Goal: Navigation & Orientation: Find specific page/section

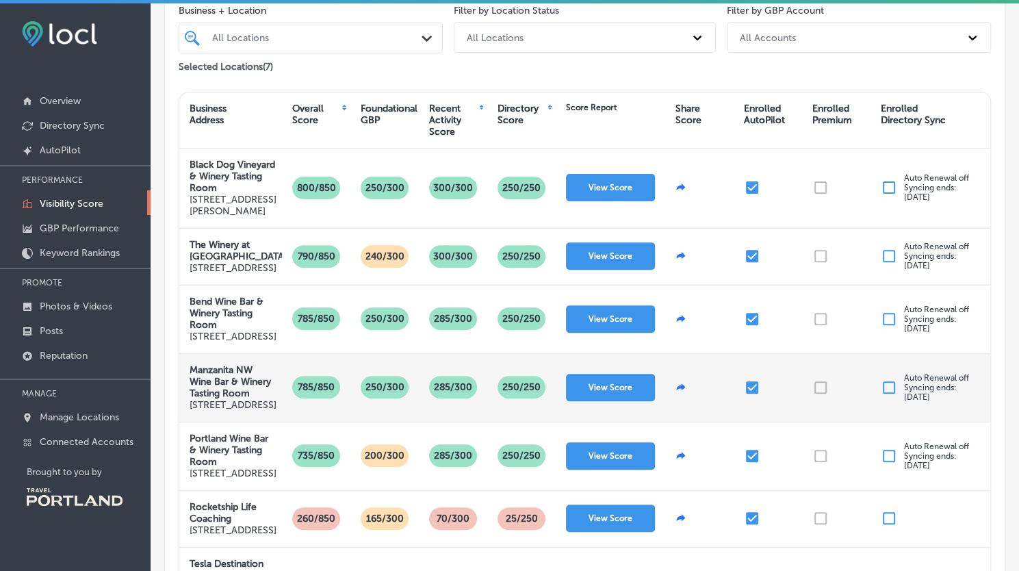
scroll to position [166, 0]
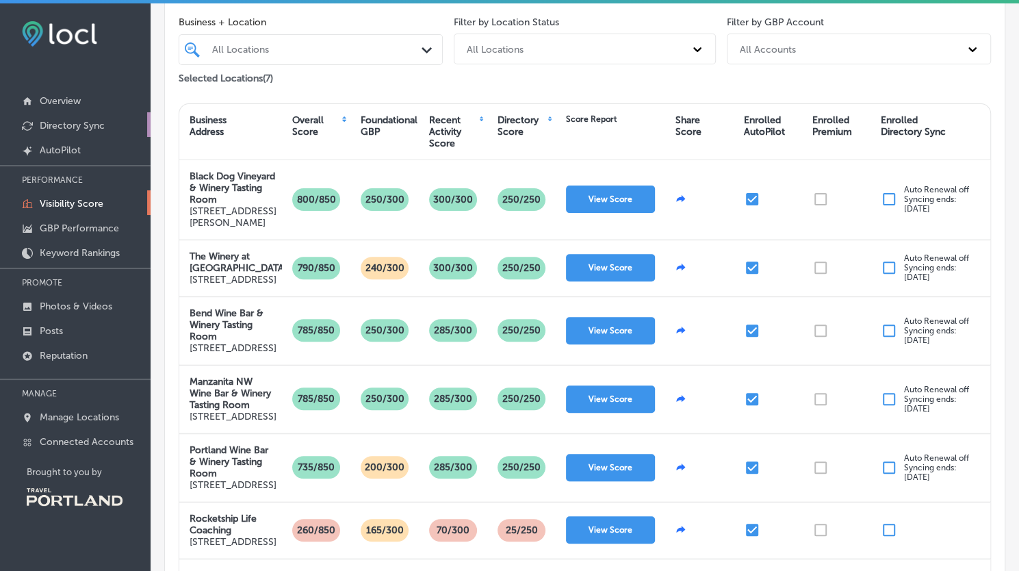
click at [81, 125] on p "Directory Sync" at bounding box center [72, 126] width 65 height 12
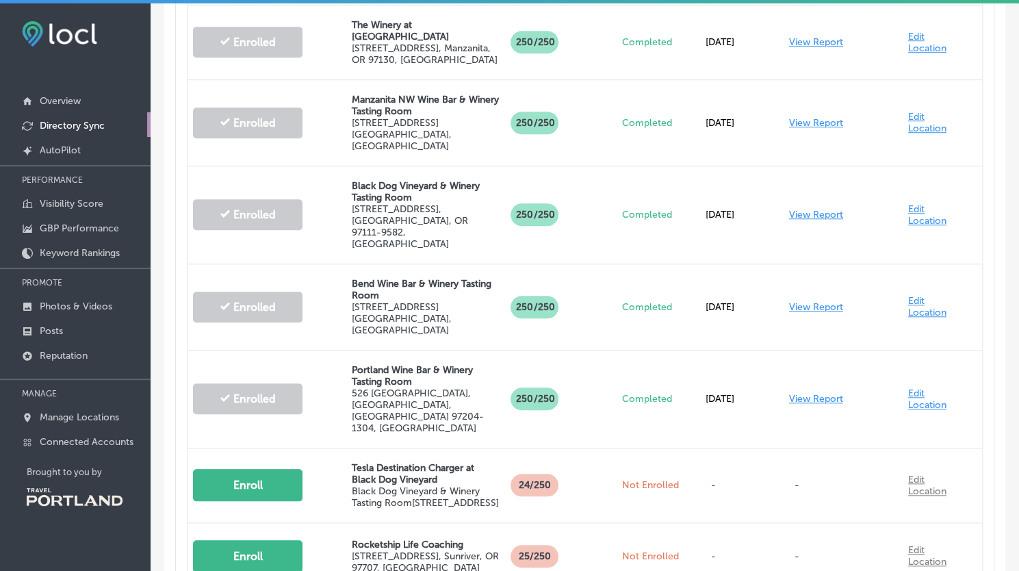
scroll to position [586, 0]
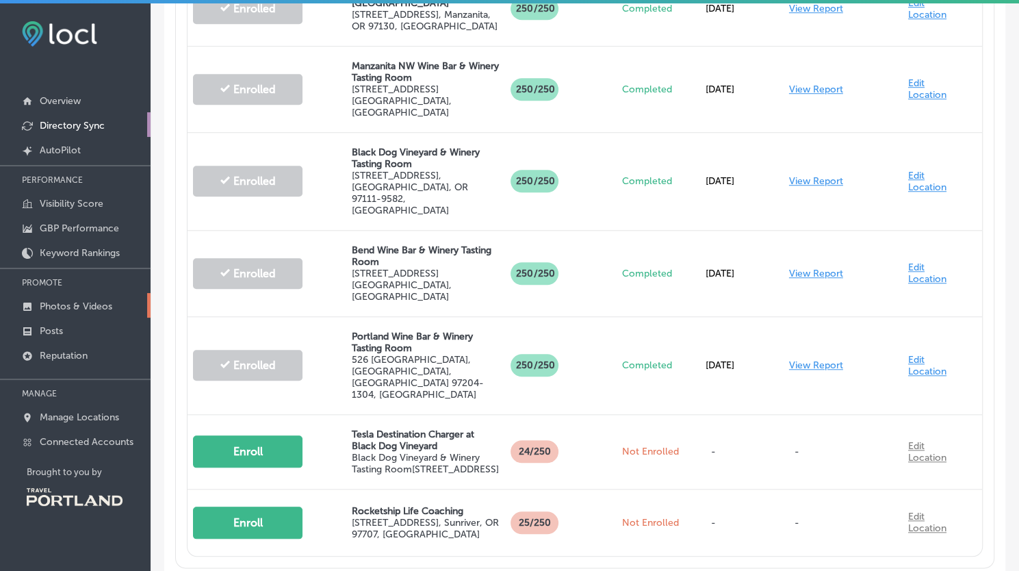
click at [64, 305] on p "Photos & Videos" at bounding box center [76, 306] width 73 height 12
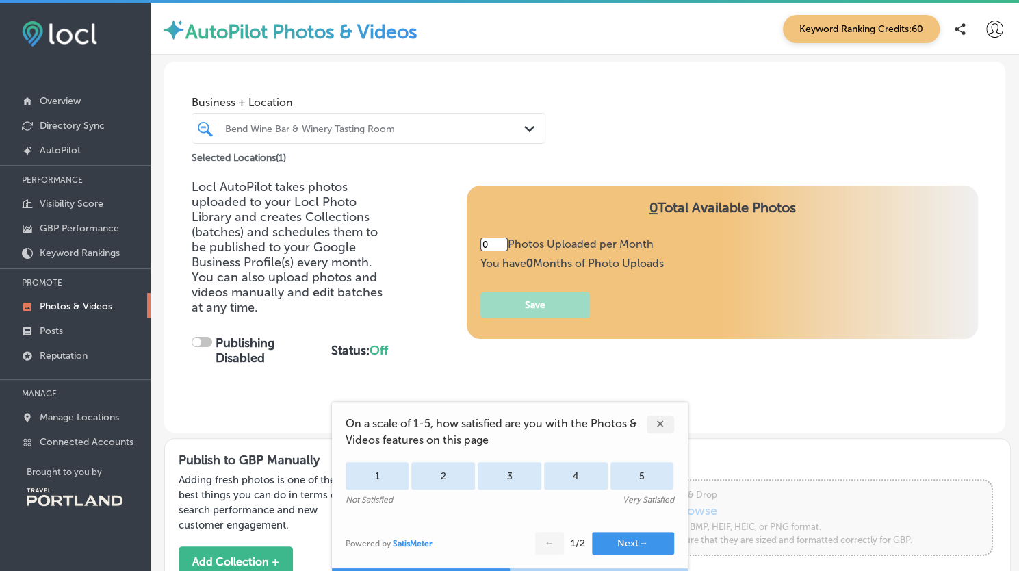
type input "5"
checkbox input "true"
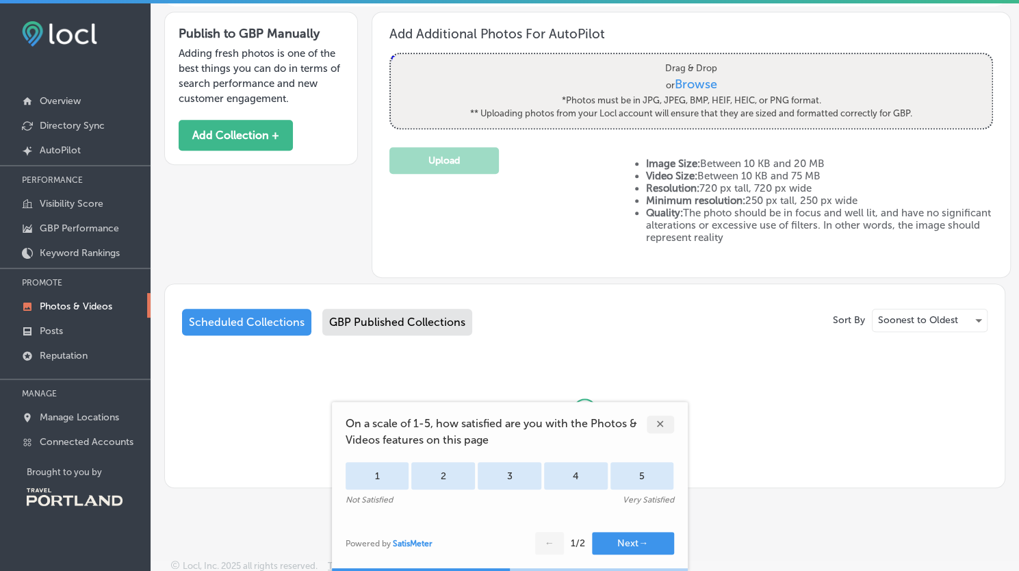
scroll to position [416, 0]
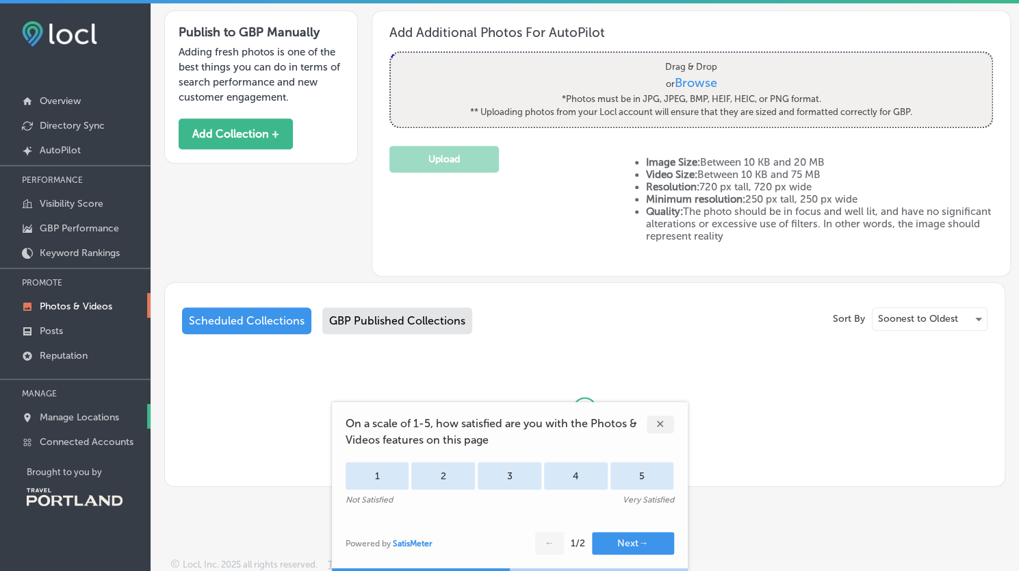
click at [82, 415] on p "Manage Locations" at bounding box center [79, 417] width 79 height 12
